Goal: Task Accomplishment & Management: Use online tool/utility

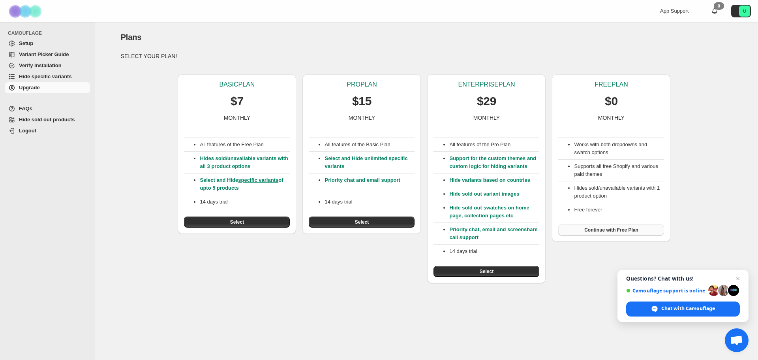
click at [603, 230] on span "Continue with Free Plan" at bounding box center [611, 230] width 54 height 6
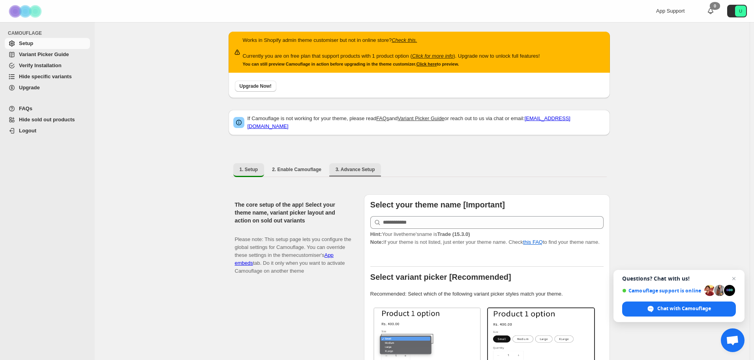
click at [354, 166] on span "3. Advance Setup" at bounding box center [355, 169] width 39 height 6
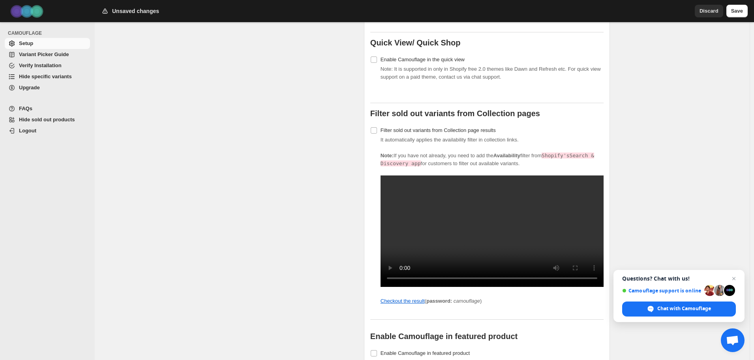
scroll to position [875, 0]
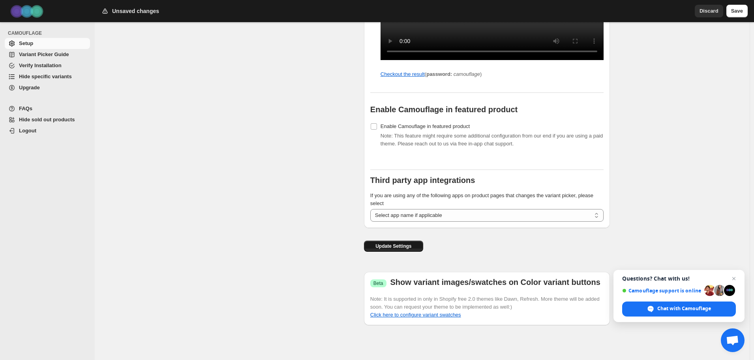
click at [376, 245] on button "Update Settings" at bounding box center [393, 245] width 59 height 11
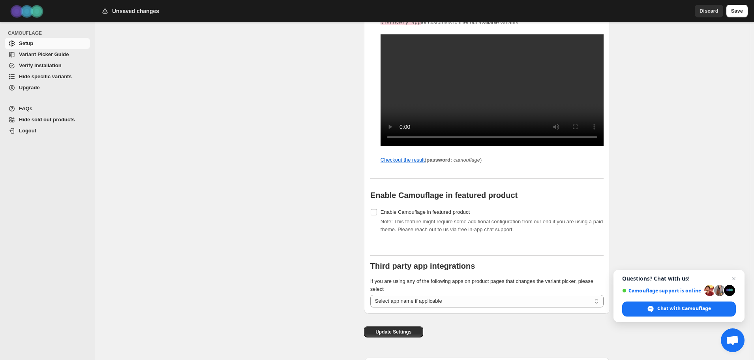
scroll to position [790, 0]
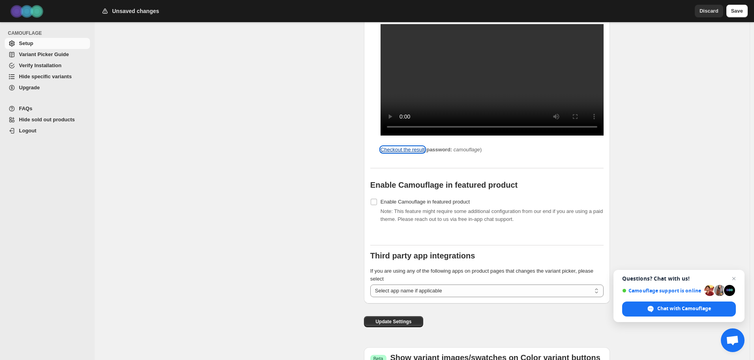
click at [402, 152] on link "Checkout the result" at bounding box center [403, 149] width 44 height 6
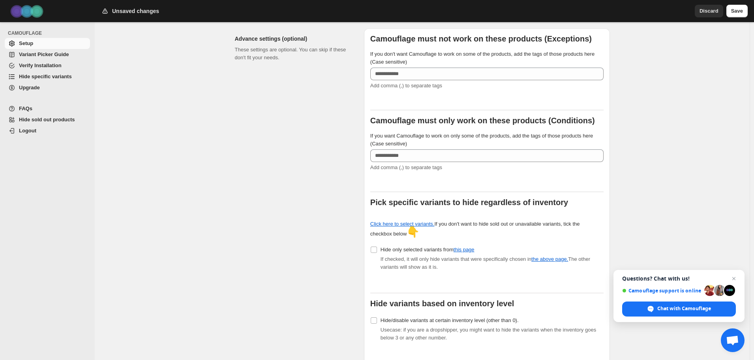
scroll to position [39, 0]
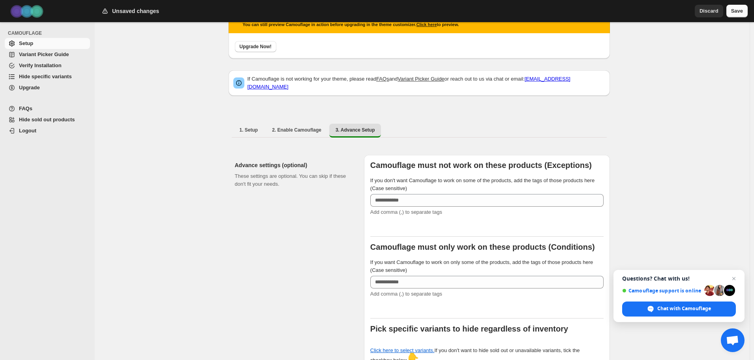
click at [742, 9] on span "Save" at bounding box center [737, 11] width 12 height 8
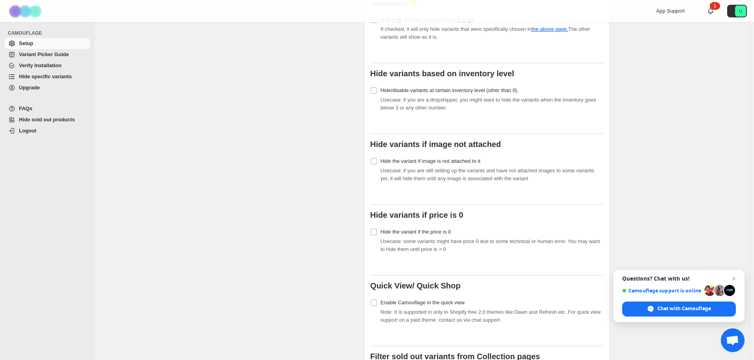
scroll to position [592, 0]
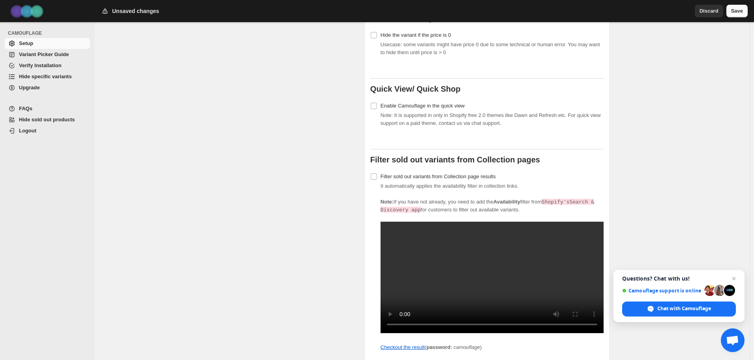
click at [739, 12] on span "Save" at bounding box center [737, 11] width 12 height 8
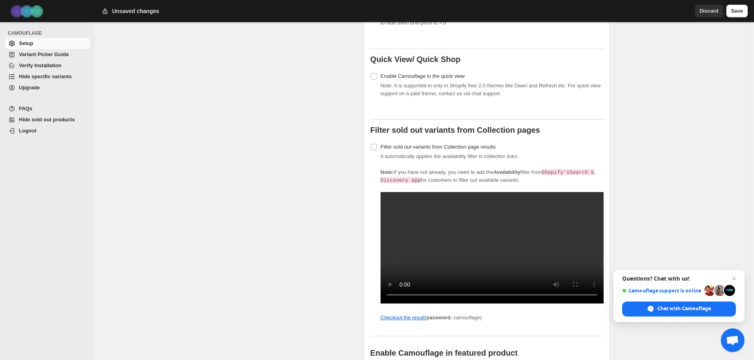
scroll to position [790, 0]
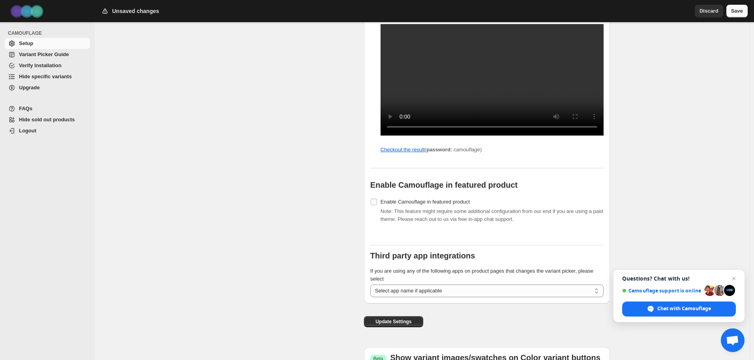
click at [736, 14] on span "Save" at bounding box center [737, 11] width 12 height 8
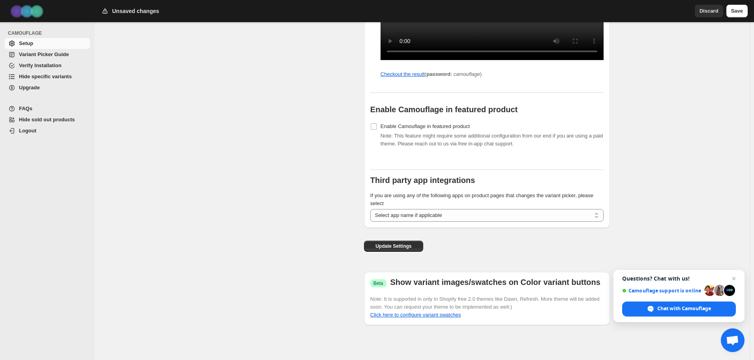
scroll to position [875, 0]
click at [740, 11] on span "Save" at bounding box center [737, 11] width 12 height 8
